Goal: Task Accomplishment & Management: Complete application form

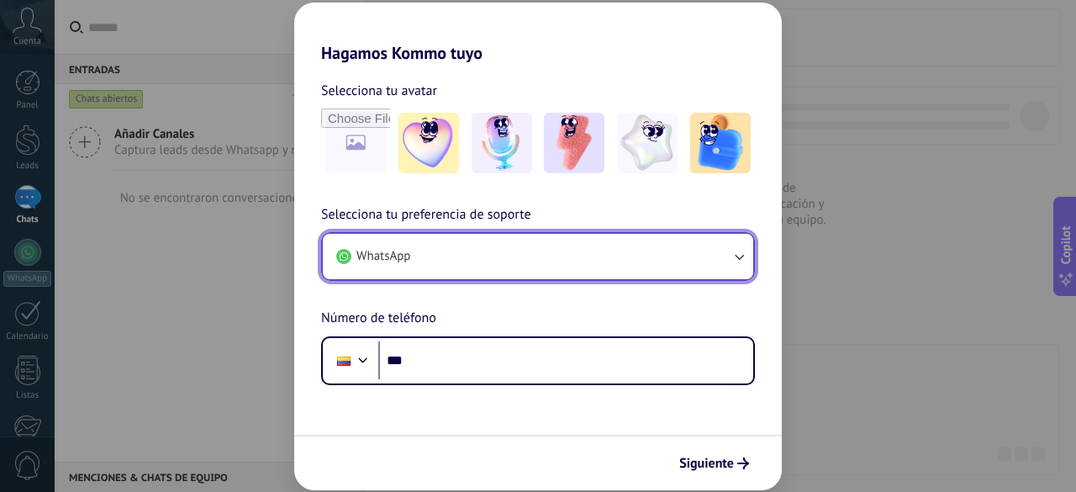
click at [454, 260] on button "WhatsApp" at bounding box center [538, 256] width 430 height 45
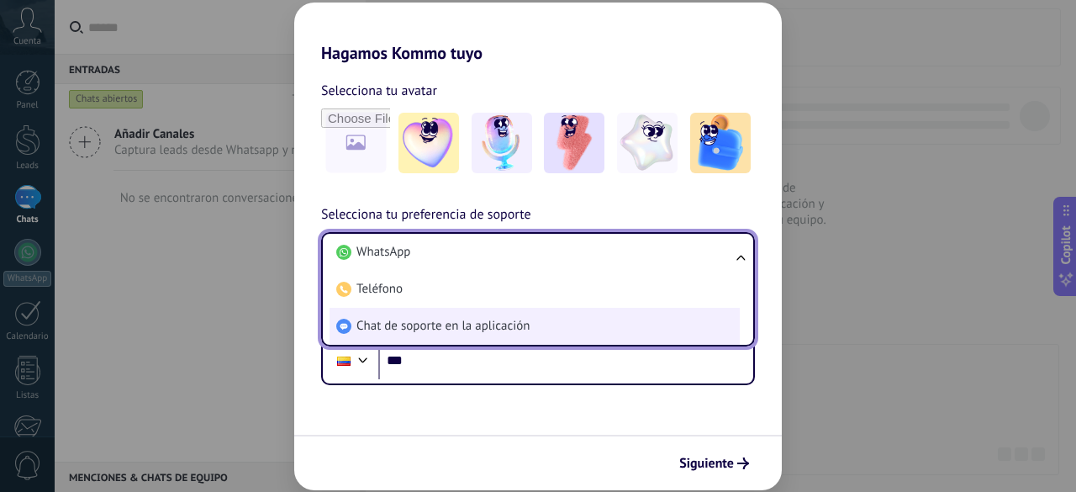
click at [519, 319] on span "Chat de soporte en la aplicación" at bounding box center [442, 326] width 173 height 17
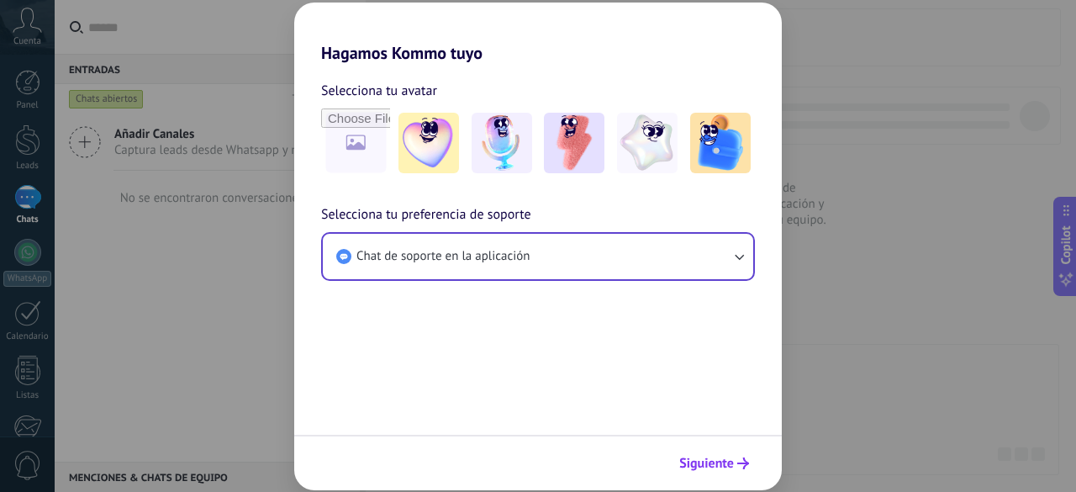
click at [715, 457] on span "Siguiente" at bounding box center [706, 463] width 55 height 12
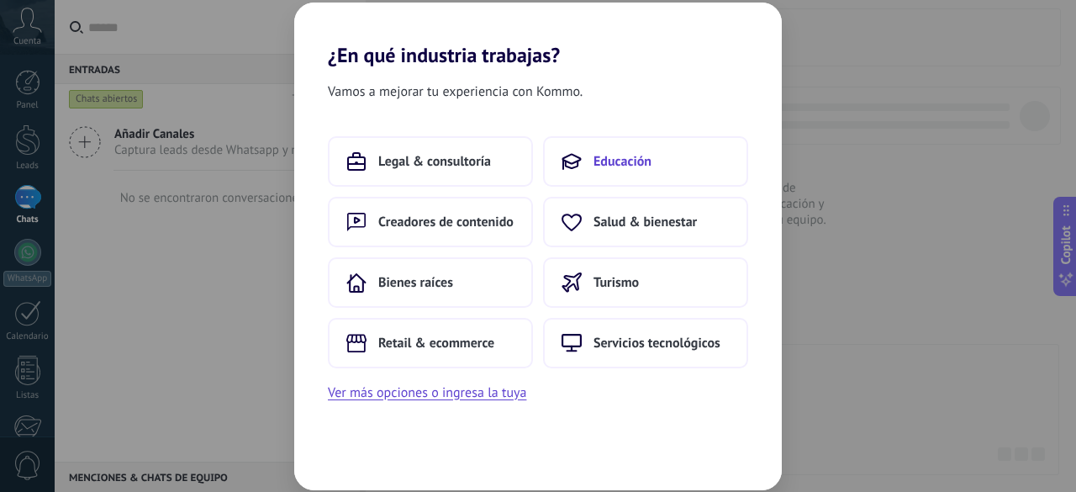
click at [597, 148] on button "Educación" at bounding box center [645, 161] width 205 height 50
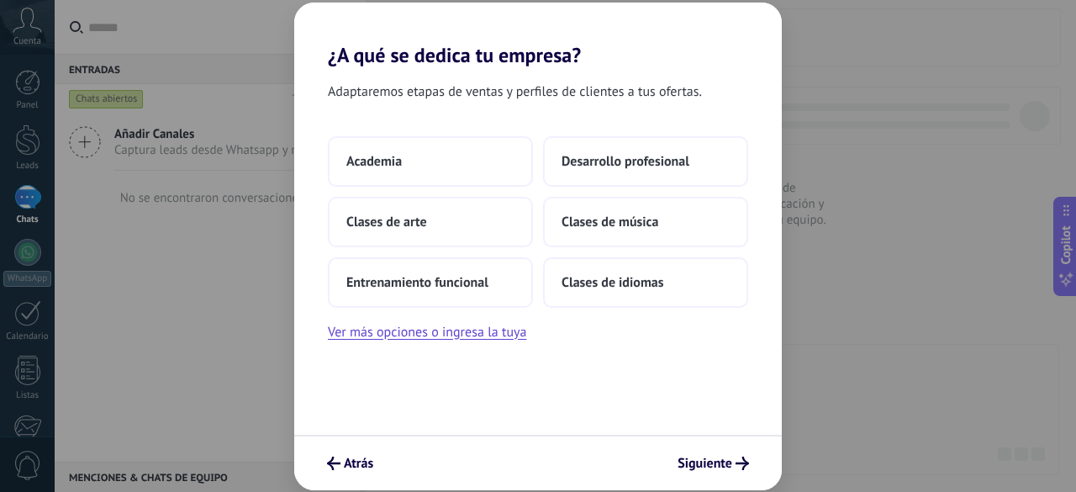
click at [597, 148] on button "Desarrollo profesional" at bounding box center [645, 161] width 205 height 50
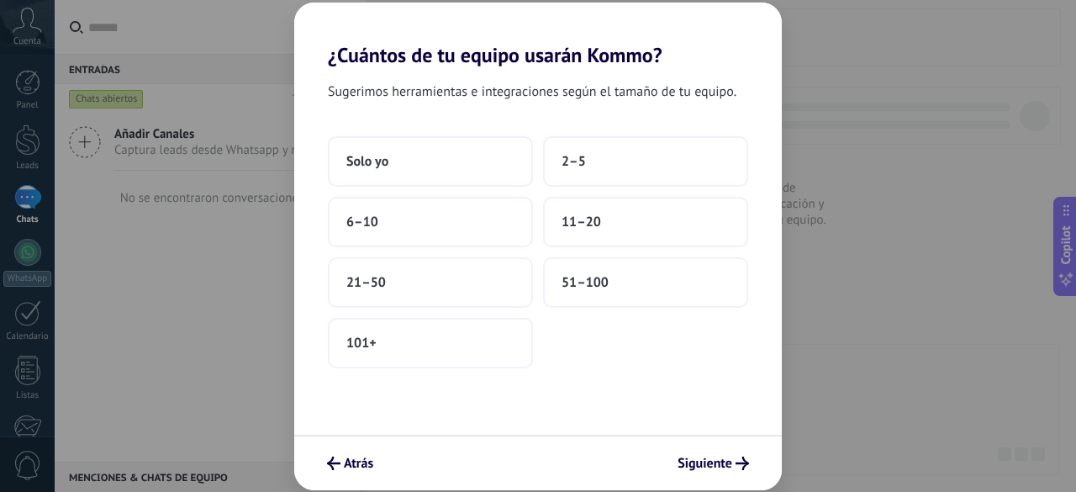
click at [597, 148] on button "2–5" at bounding box center [645, 161] width 205 height 50
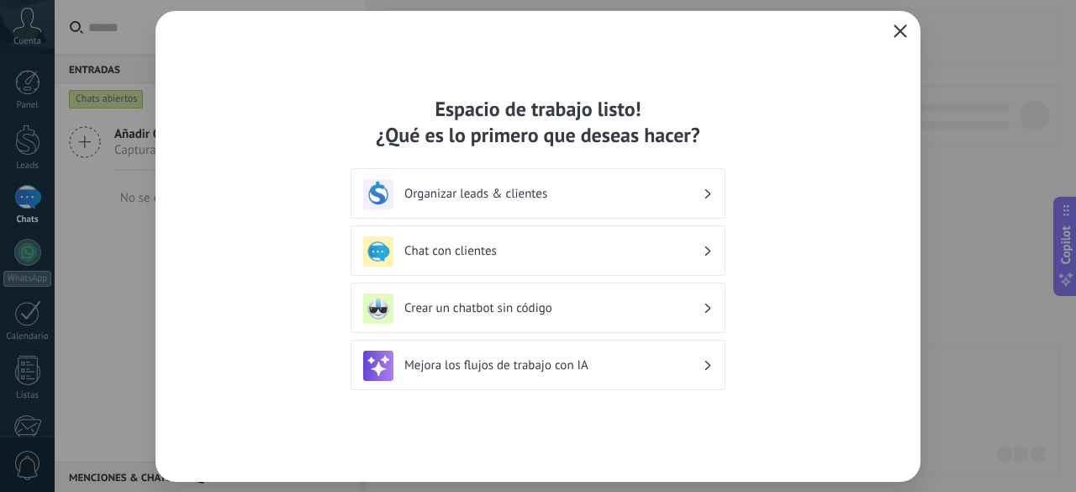
click at [893, 38] on span "button" at bounding box center [899, 31] width 13 height 15
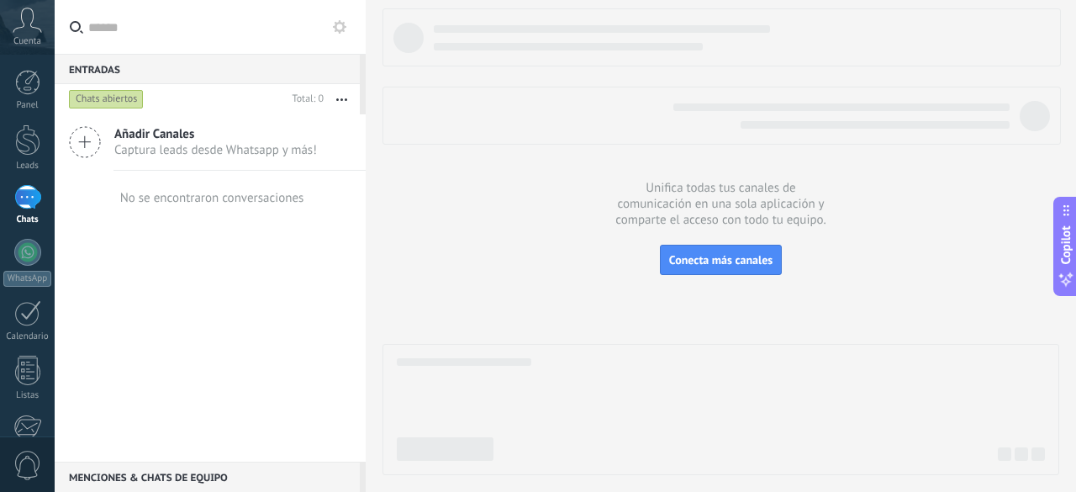
scroll to position [208, 0]
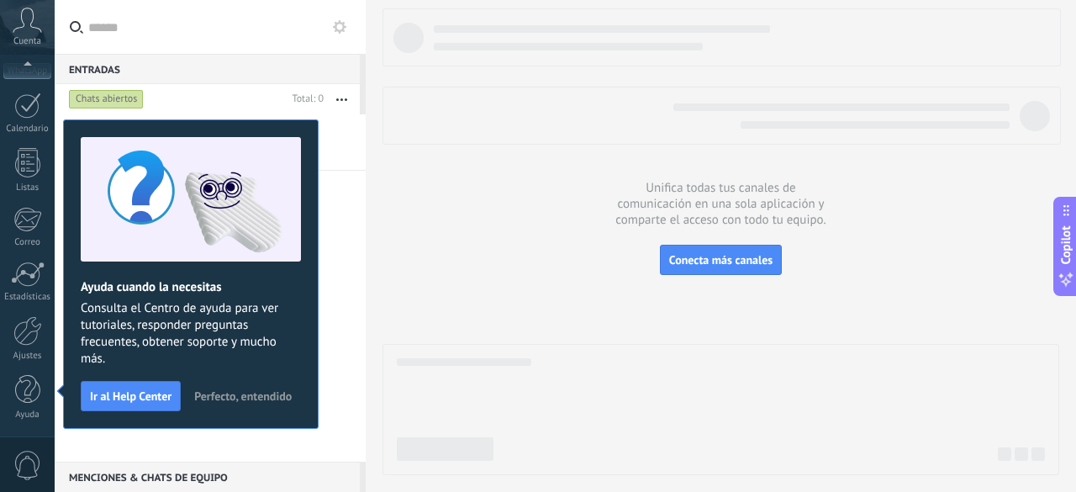
click at [245, 399] on span "Perfecto, entendido" at bounding box center [242, 396] width 97 height 12
